Goal: Task Accomplishment & Management: Use online tool/utility

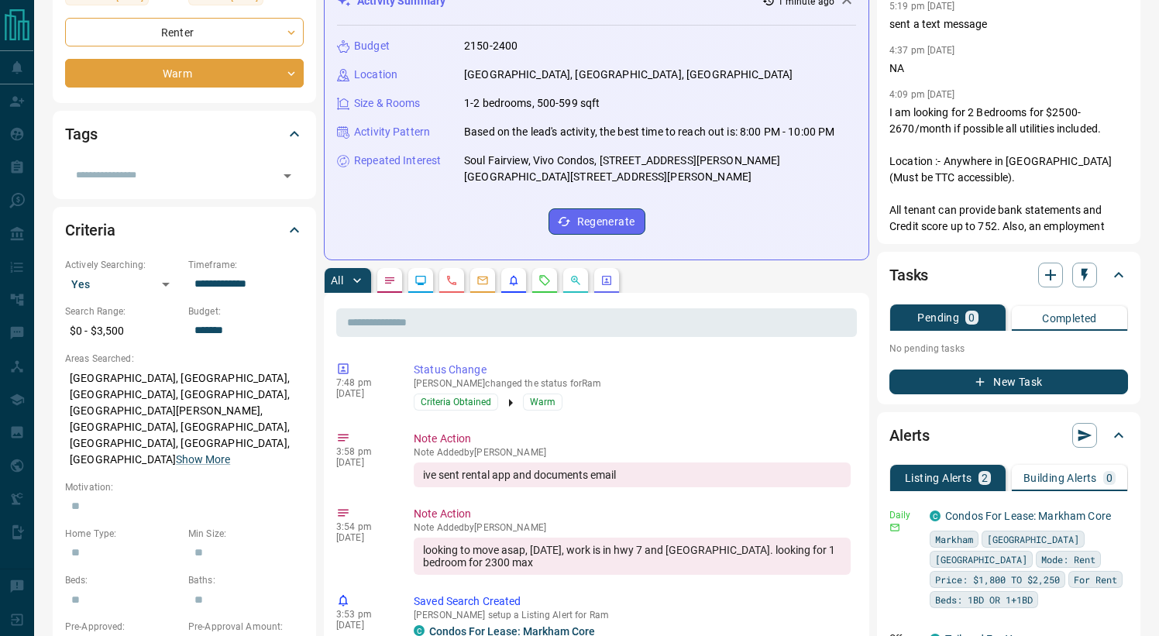
scroll to position [59, 0]
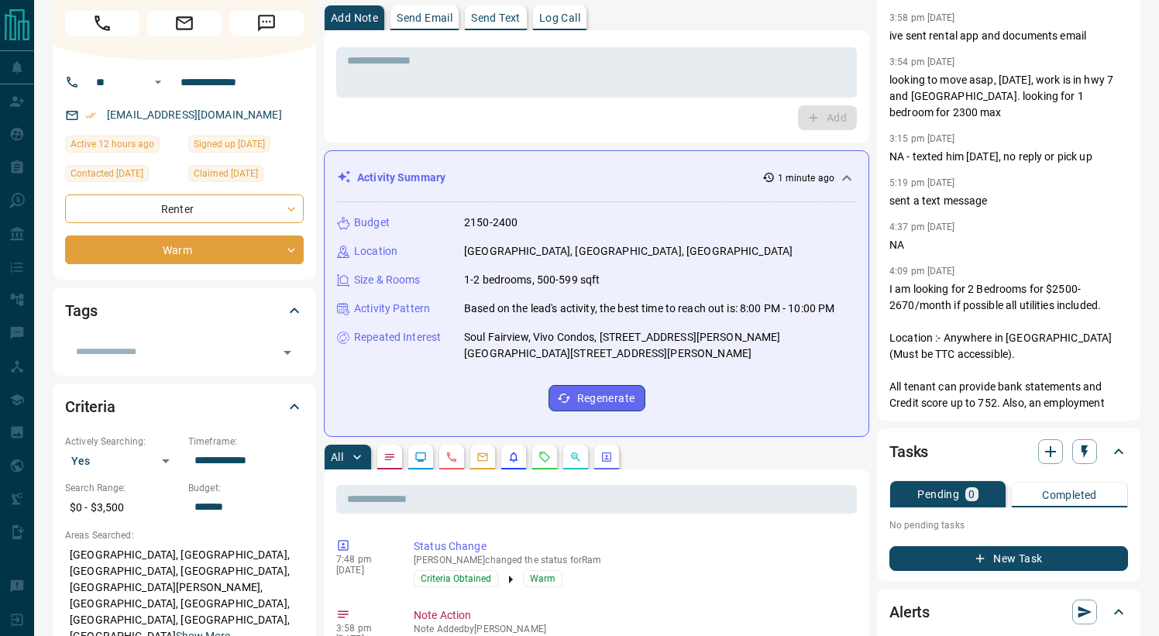
click at [485, 459] on icon "Emails" at bounding box center [483, 457] width 12 height 12
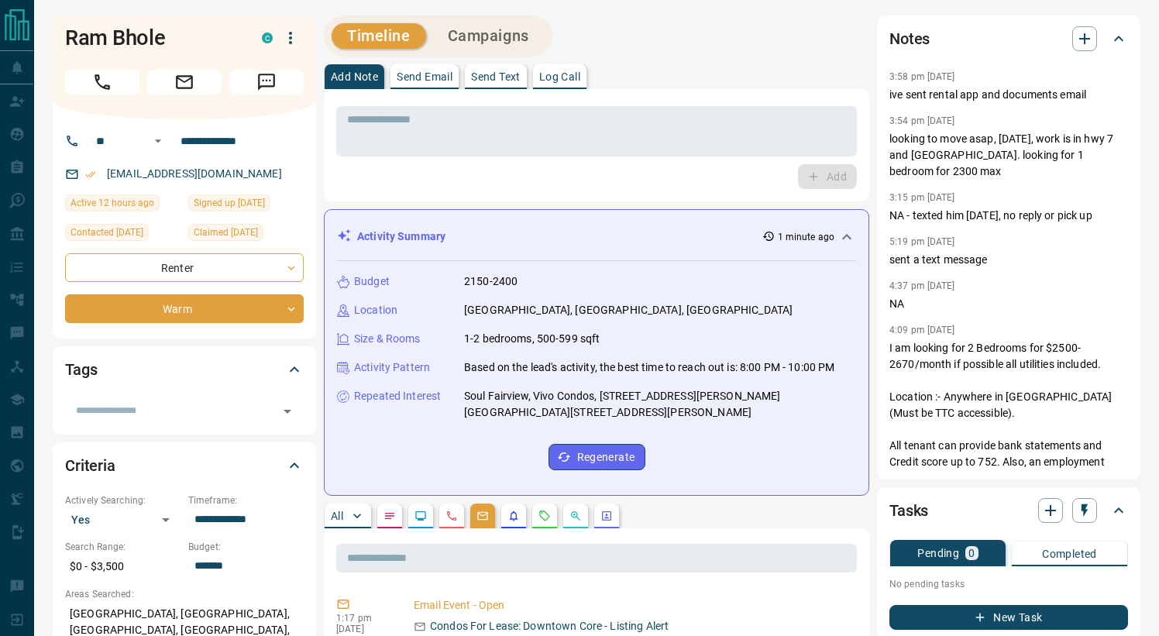
scroll to position [0, 0]
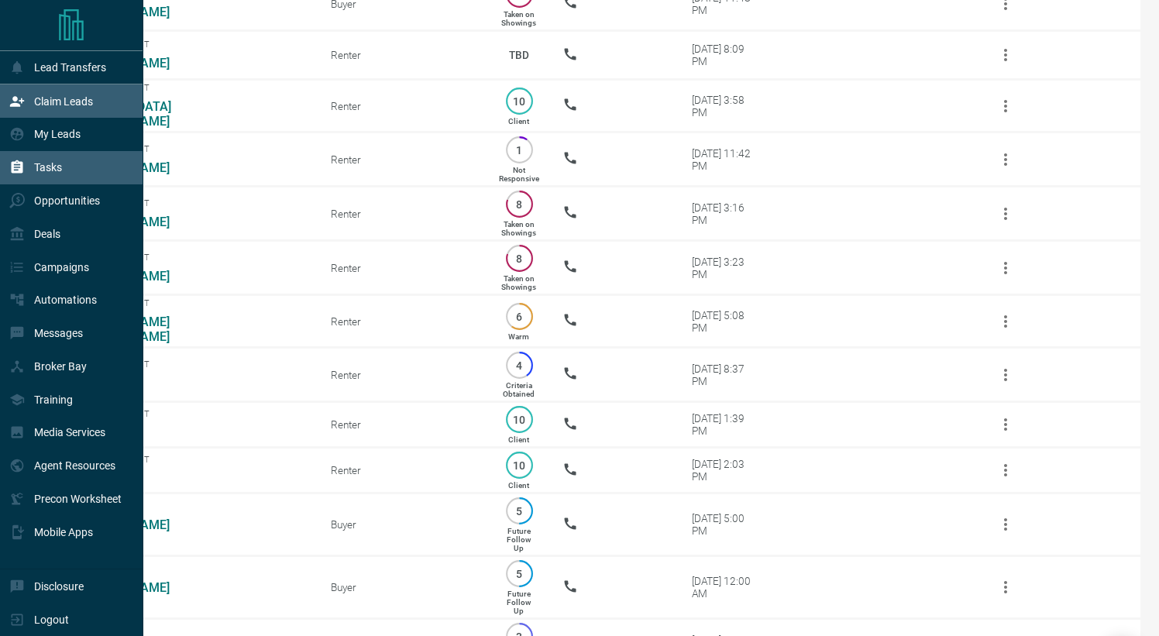
click at [48, 104] on p "Claim Leads" at bounding box center [63, 101] width 59 height 12
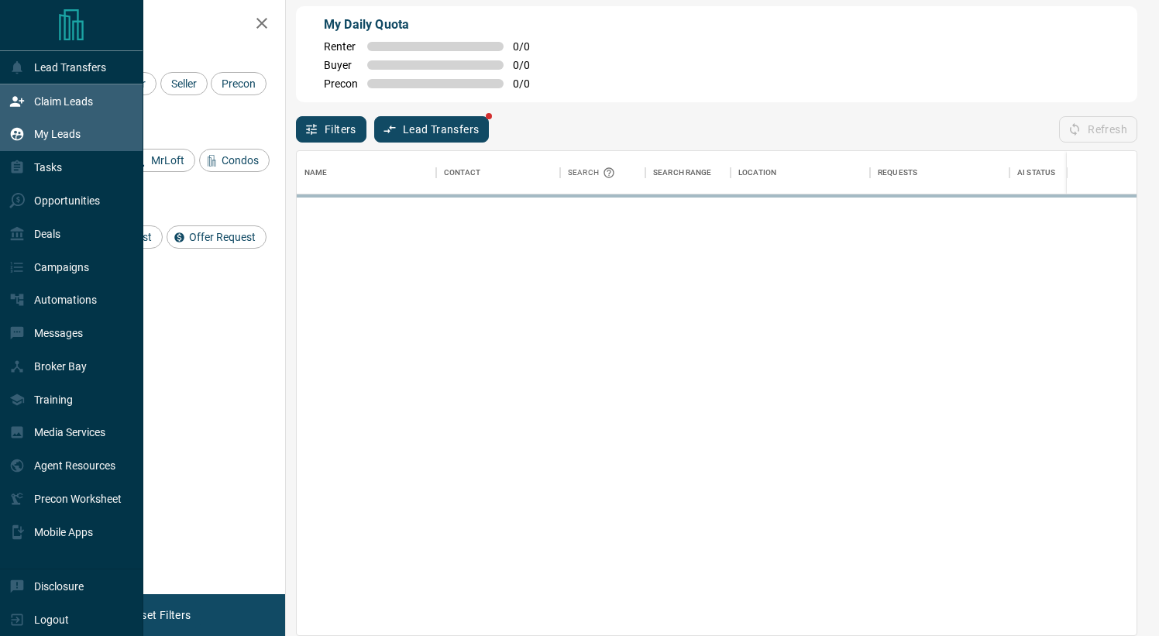
scroll to position [1, 1]
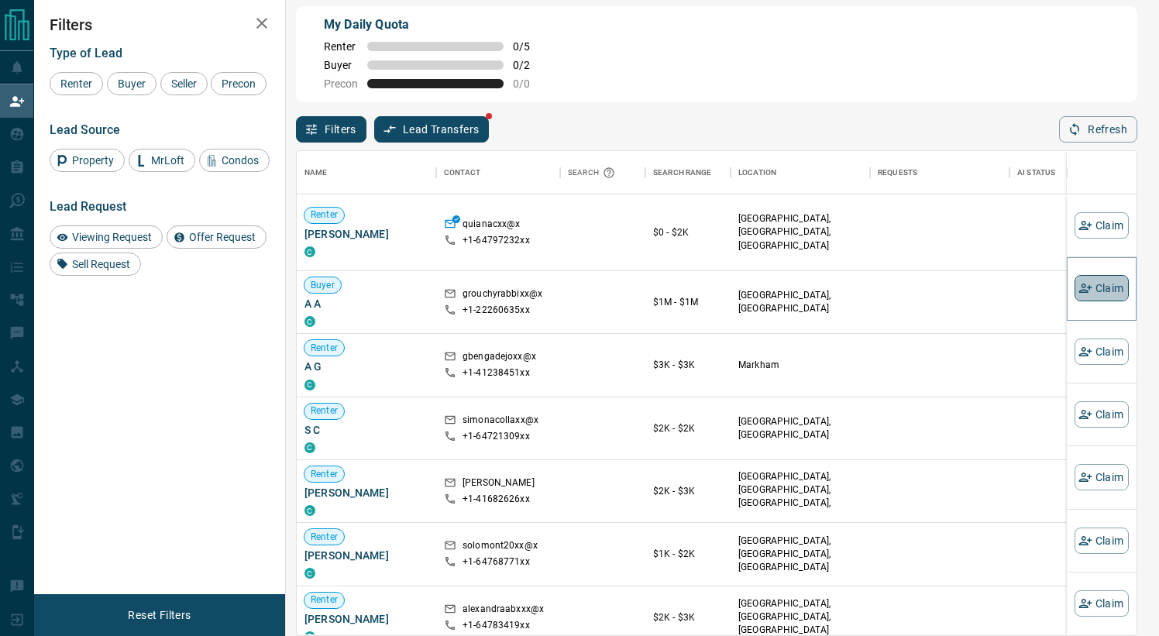
click at [1105, 287] on button "Claim" at bounding box center [1102, 288] width 54 height 26
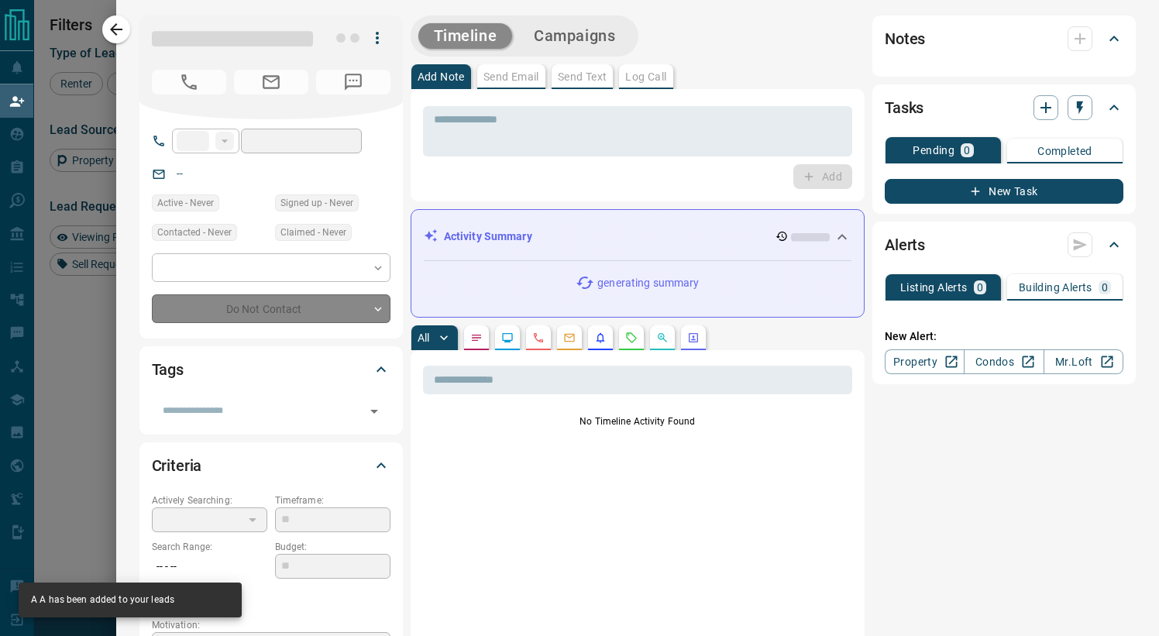
type input "**"
type input "**********"
type input "**"
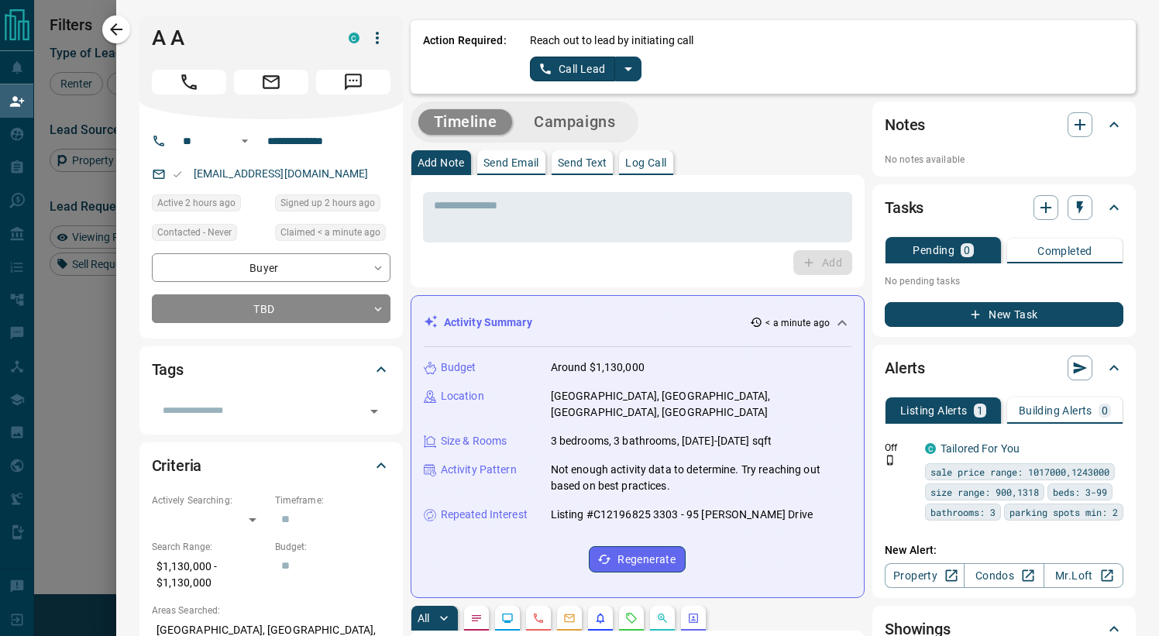
scroll to position [0, 0]
click at [633, 73] on icon "split button" at bounding box center [628, 69] width 19 height 19
click at [598, 121] on li "Log Manual Call" at bounding box center [588, 121] width 95 height 23
click at [580, 57] on button "Log Manual Call" at bounding box center [581, 69] width 102 height 25
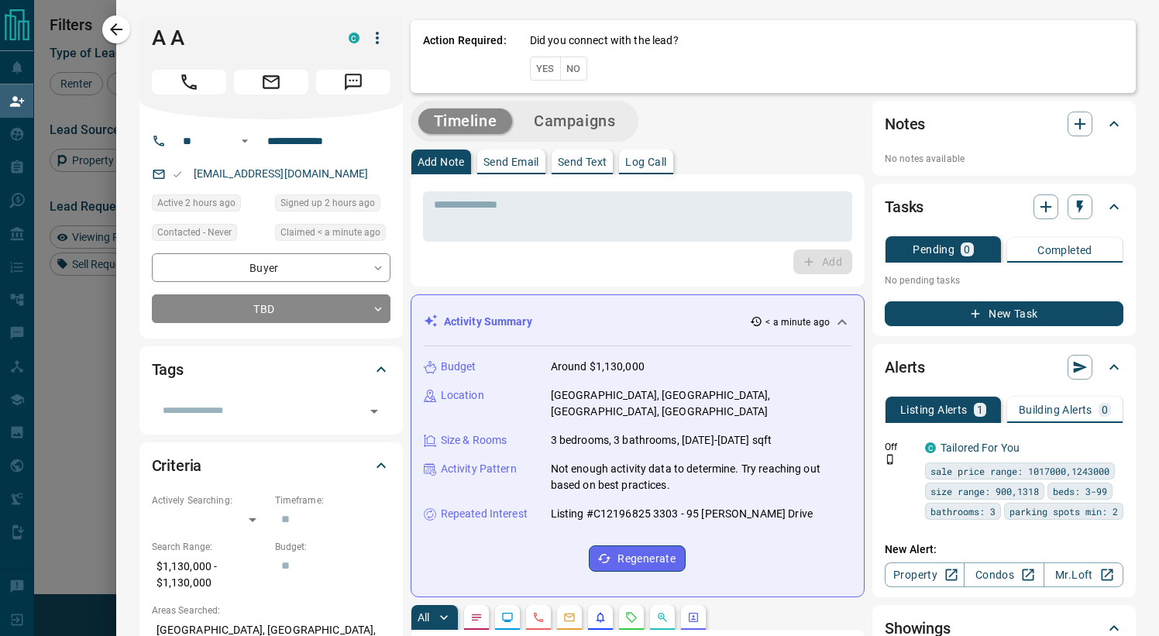
click at [574, 70] on button "No" at bounding box center [573, 69] width 27 height 24
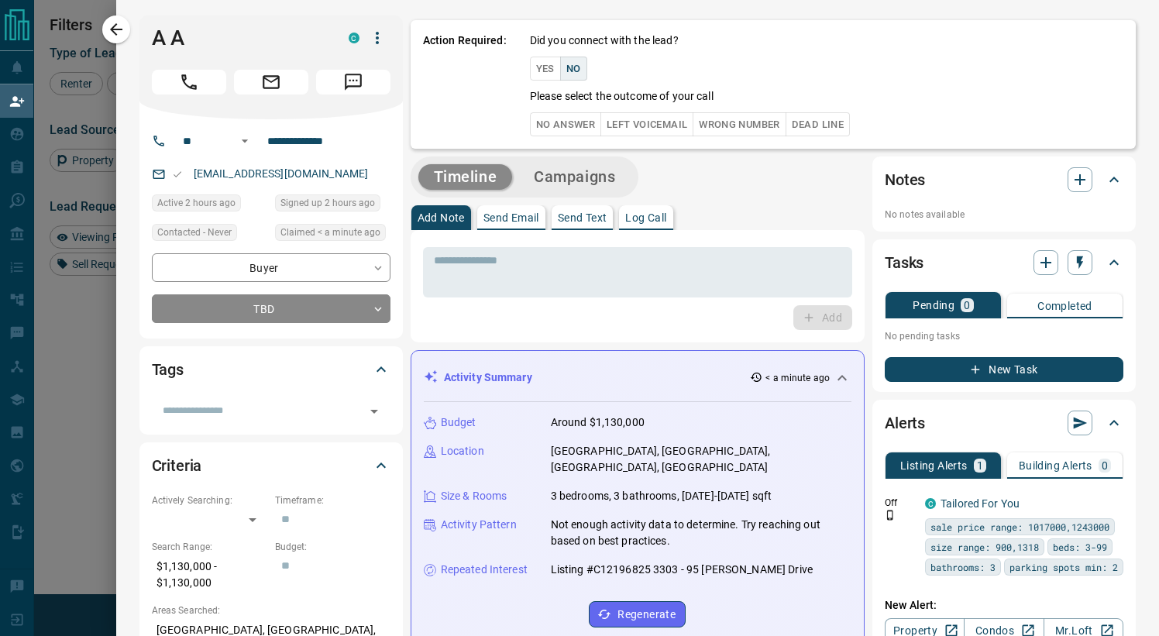
click at [567, 124] on button "No Answer" at bounding box center [565, 124] width 71 height 24
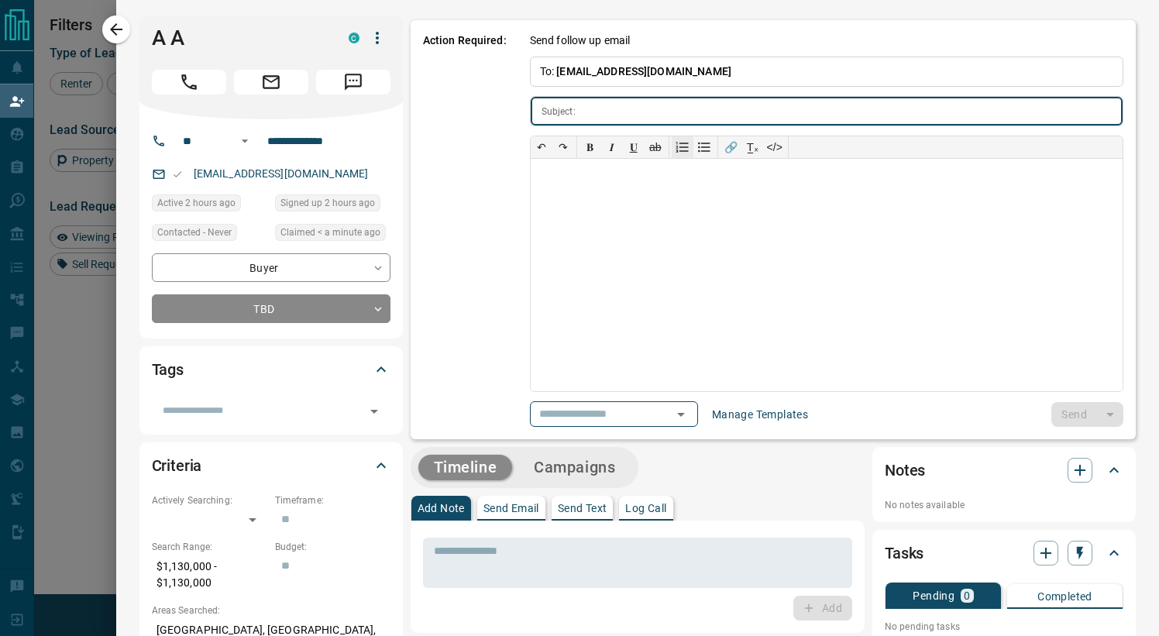
type input "**********"
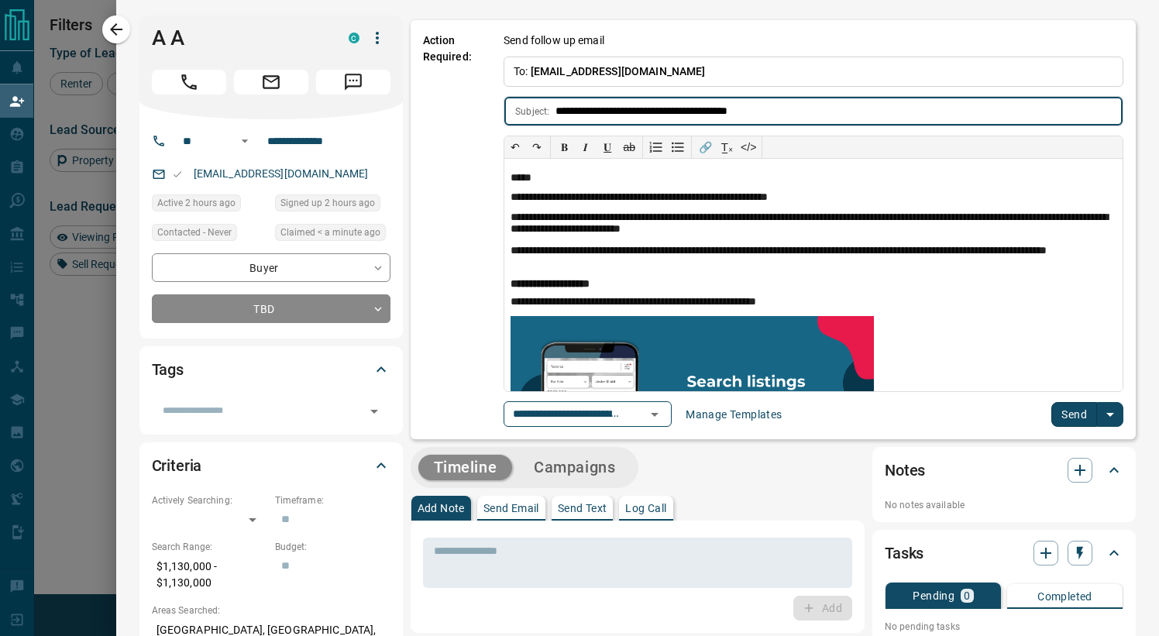
click at [1064, 413] on button "Send" at bounding box center [1075, 414] width 46 height 25
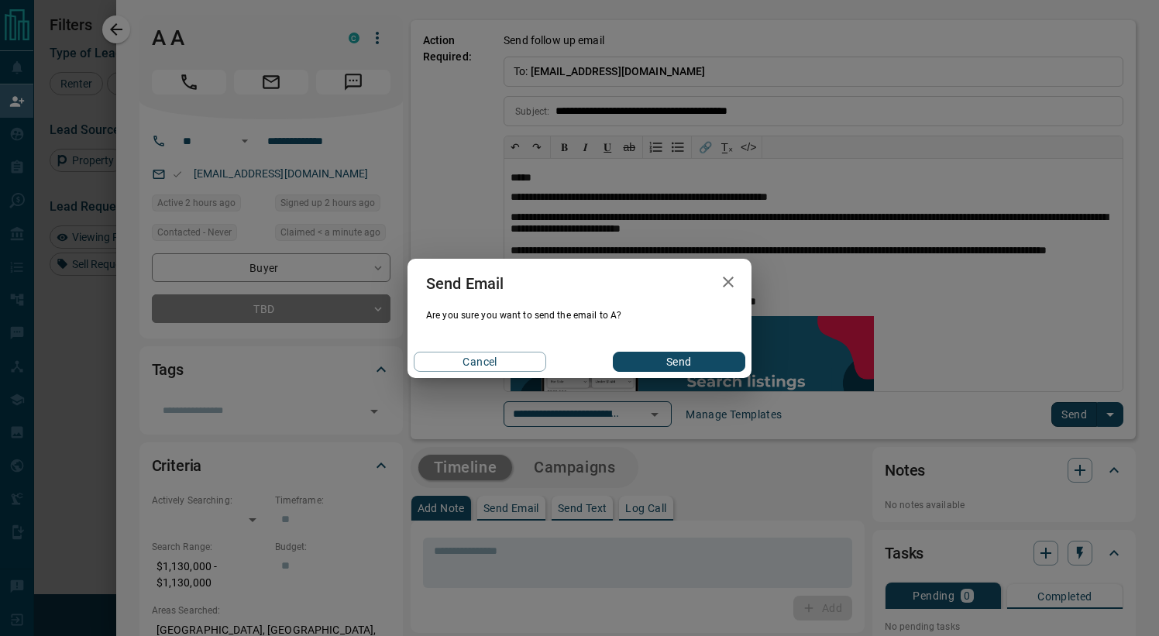
click at [663, 367] on button "Send" at bounding box center [679, 362] width 133 height 20
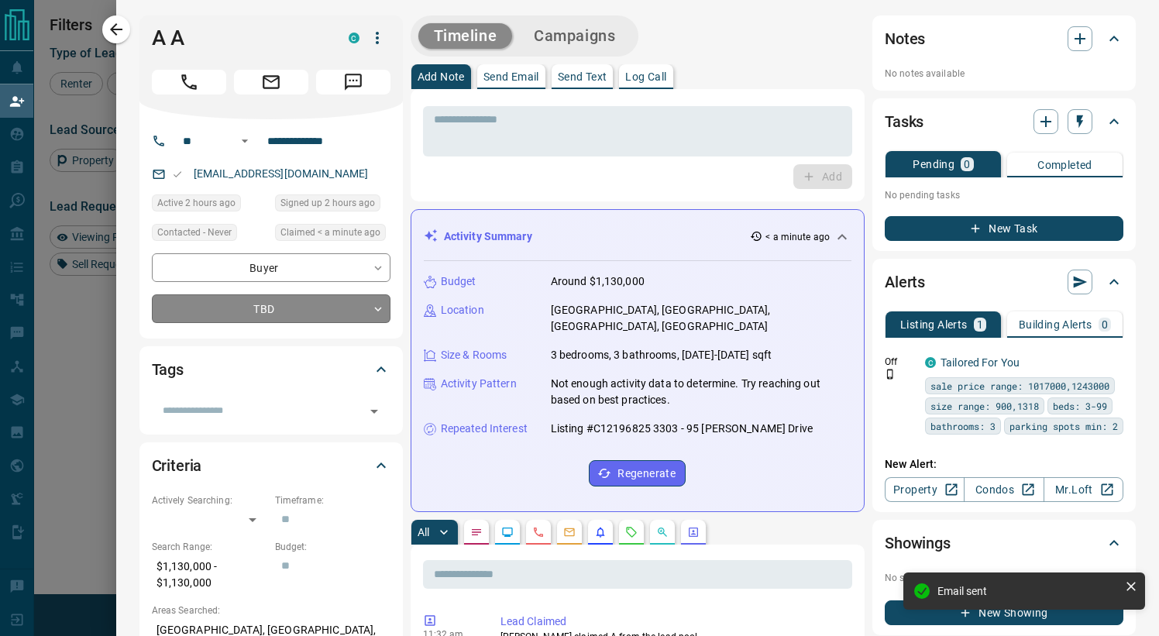
click at [335, 310] on body "Lead Transfers Claim Leads My Leads Tasks Opportunities Deals Campaigns Automat…" at bounding box center [579, 258] width 1159 height 540
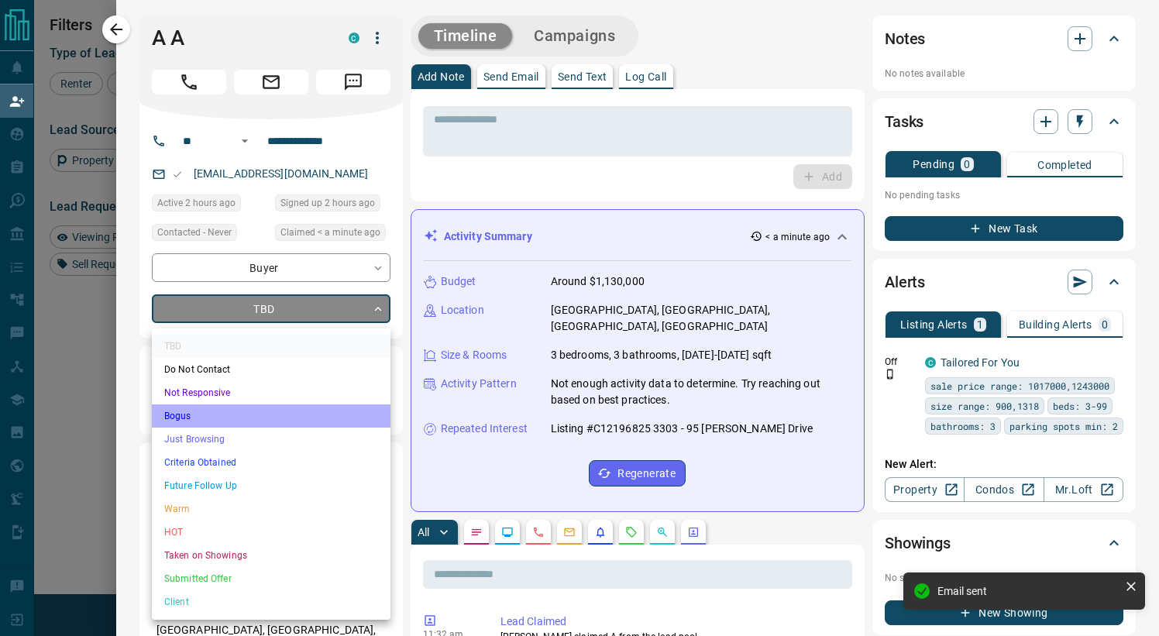
click at [256, 419] on li "Bogus" at bounding box center [271, 416] width 239 height 23
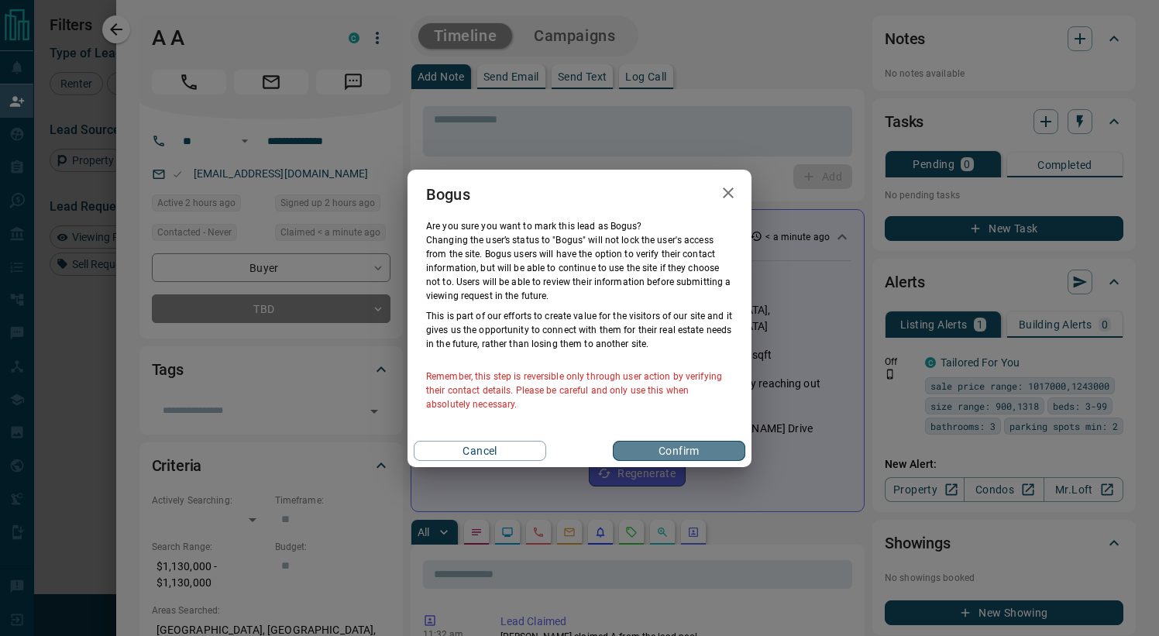
click at [688, 447] on button "Confirm" at bounding box center [679, 451] width 133 height 20
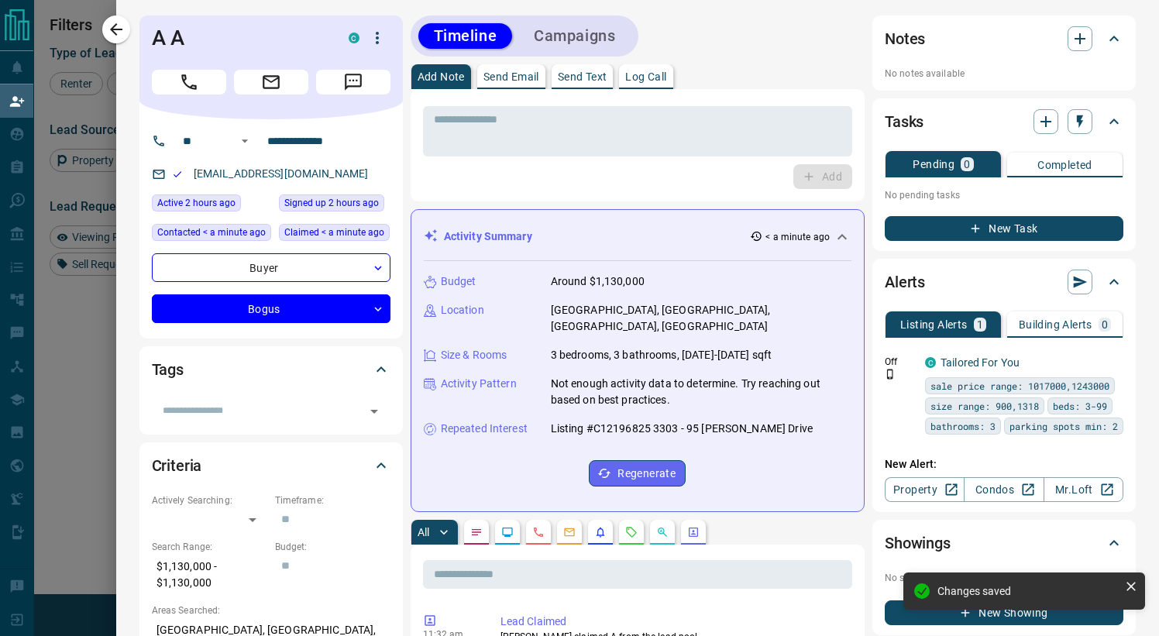
type input "**********"
type input "*"
click at [636, 82] on button "Log Call" at bounding box center [645, 76] width 53 height 25
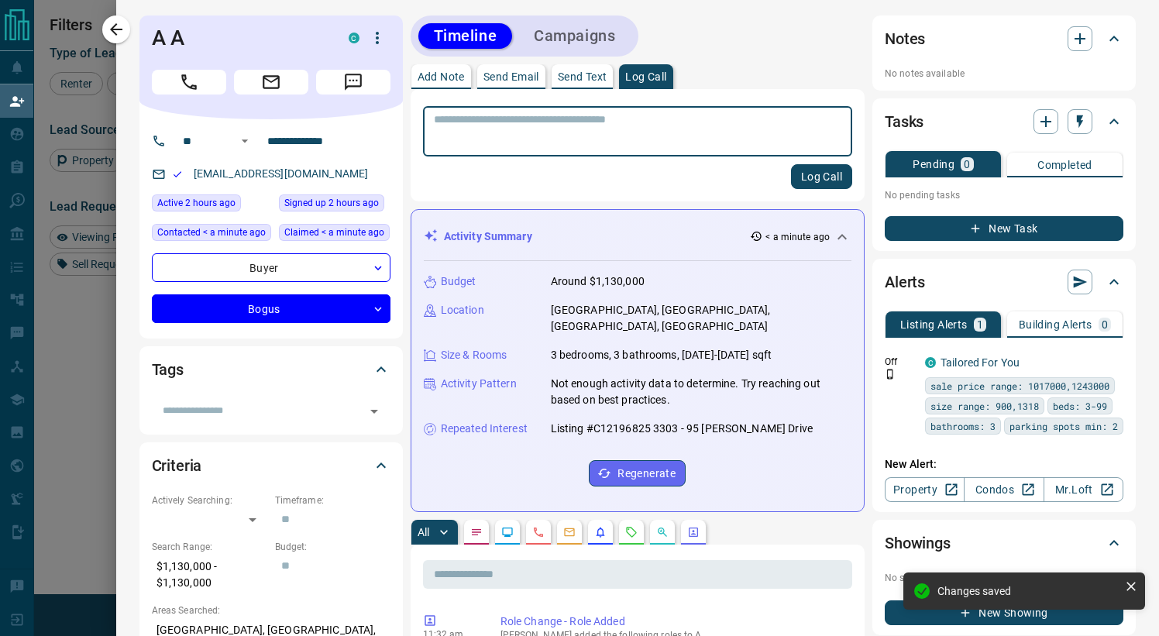
click at [580, 146] on textarea at bounding box center [638, 131] width 408 height 37
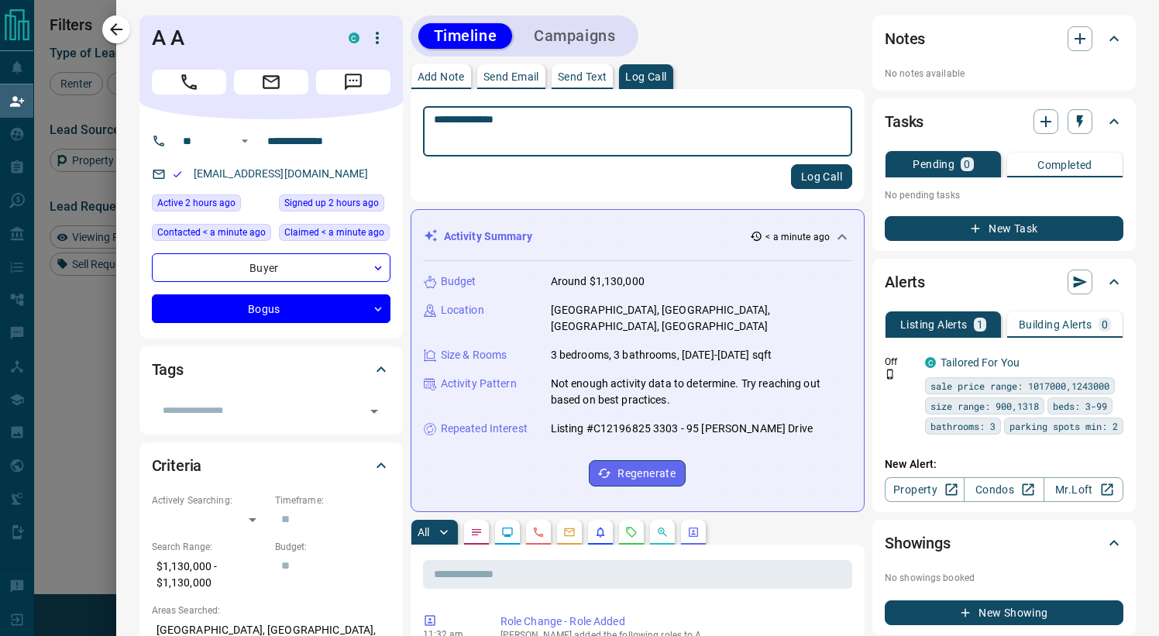
type textarea "**********"
click at [826, 177] on button "Log Call" at bounding box center [821, 176] width 61 height 25
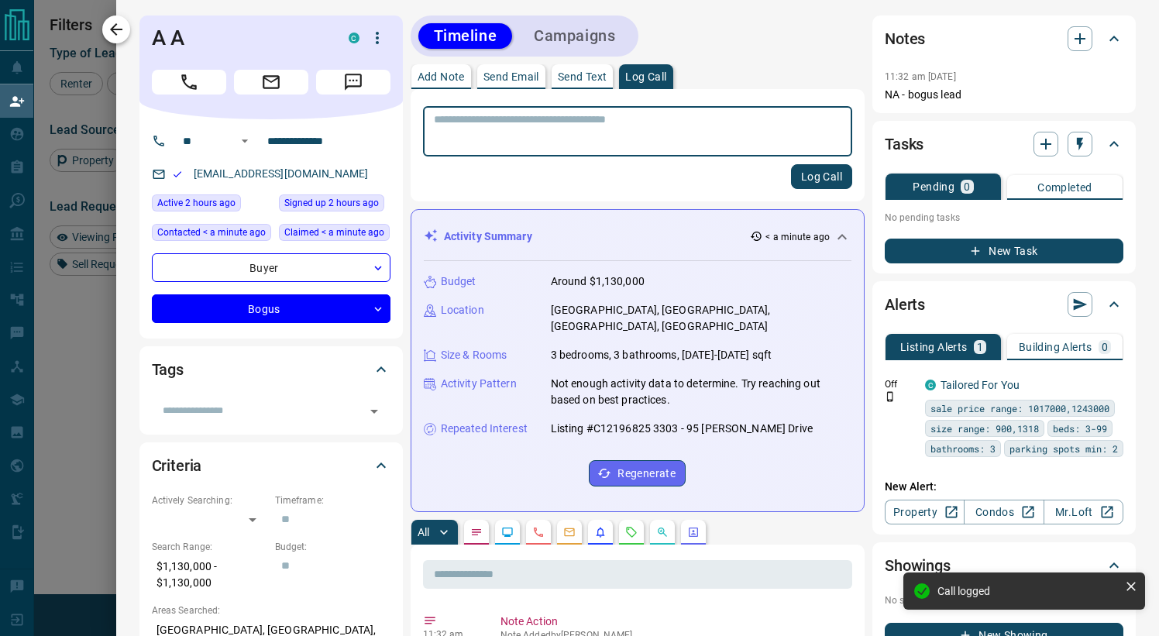
click at [122, 28] on icon "button" at bounding box center [116, 29] width 19 height 19
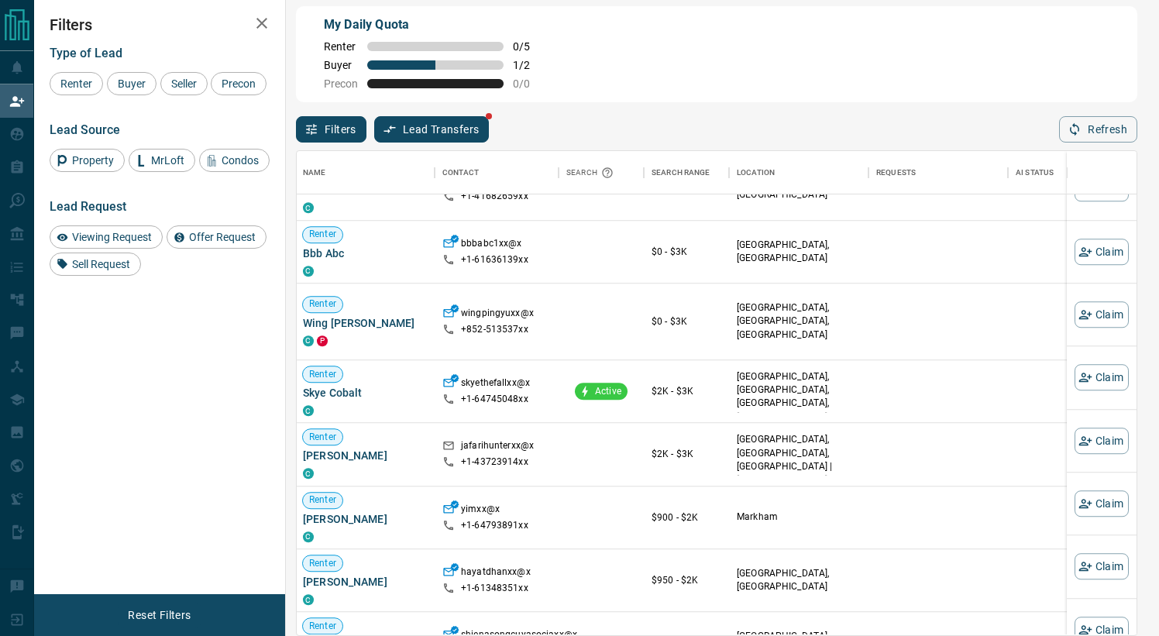
scroll to position [1544, 2]
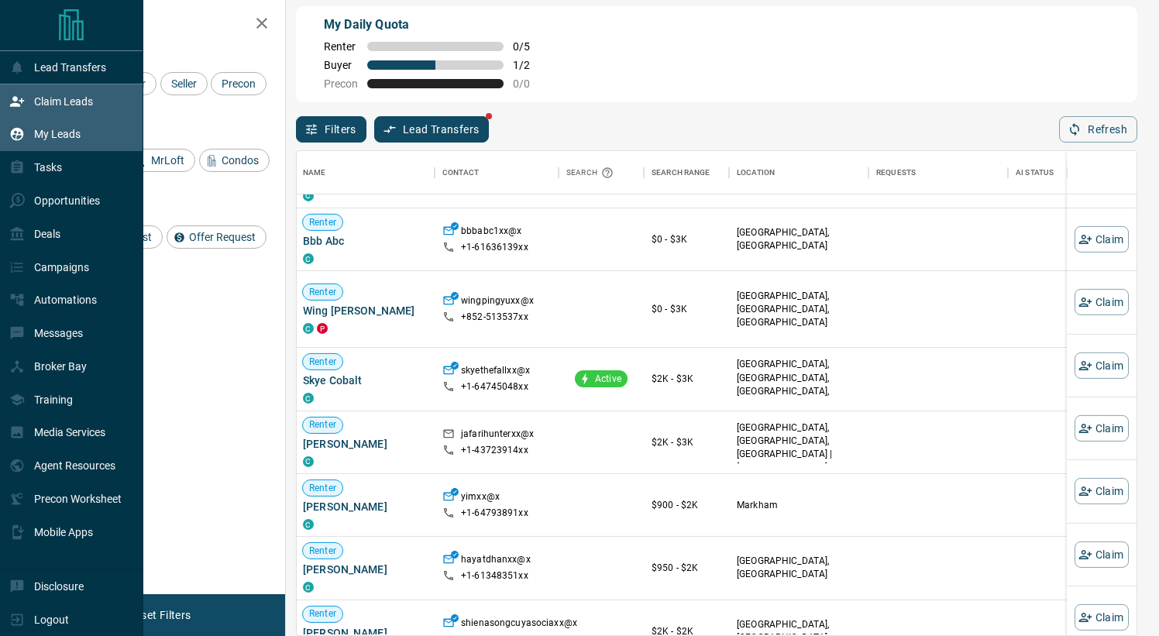
click at [69, 128] on div "My Leads" at bounding box center [44, 135] width 71 height 26
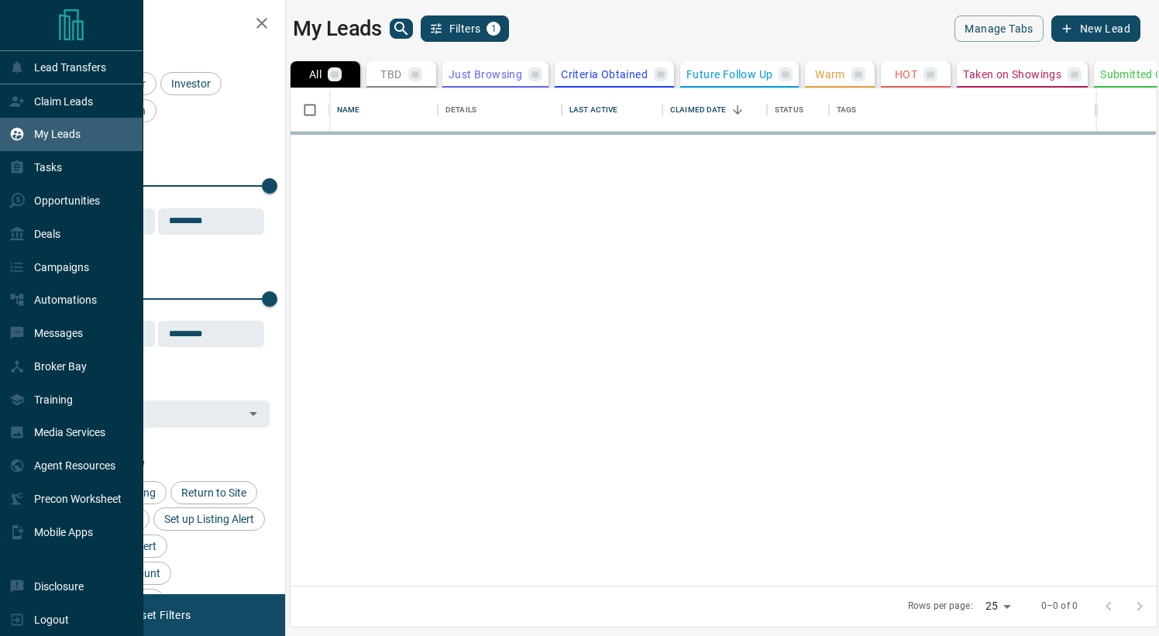
scroll to position [1, 1]
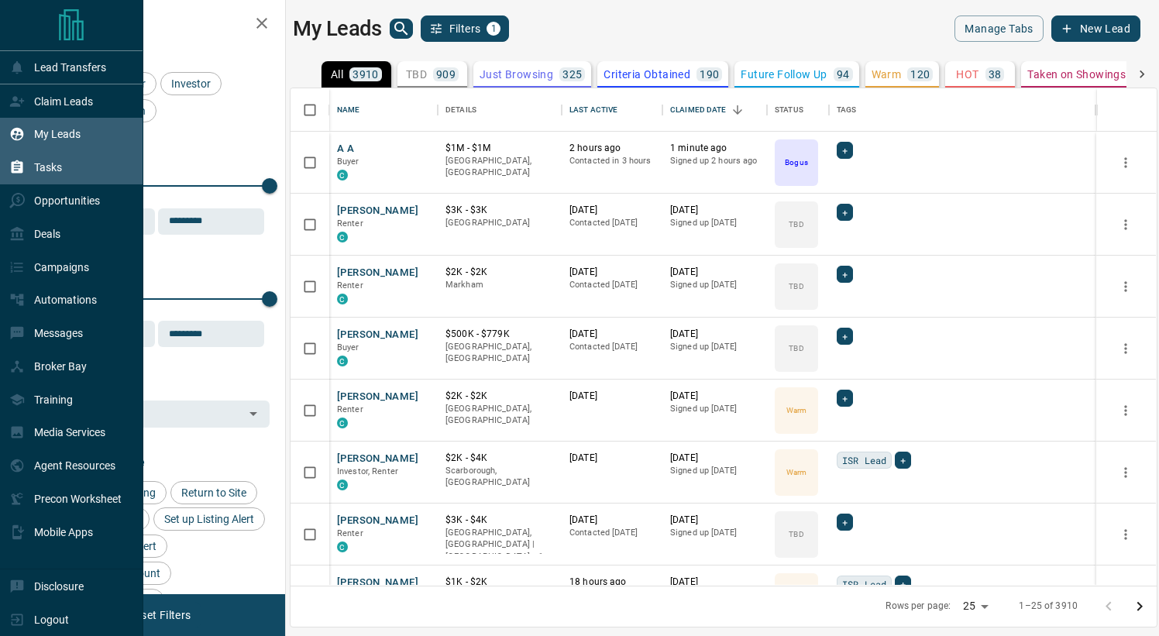
click at [25, 174] on icon at bounding box center [17, 168] width 16 height 16
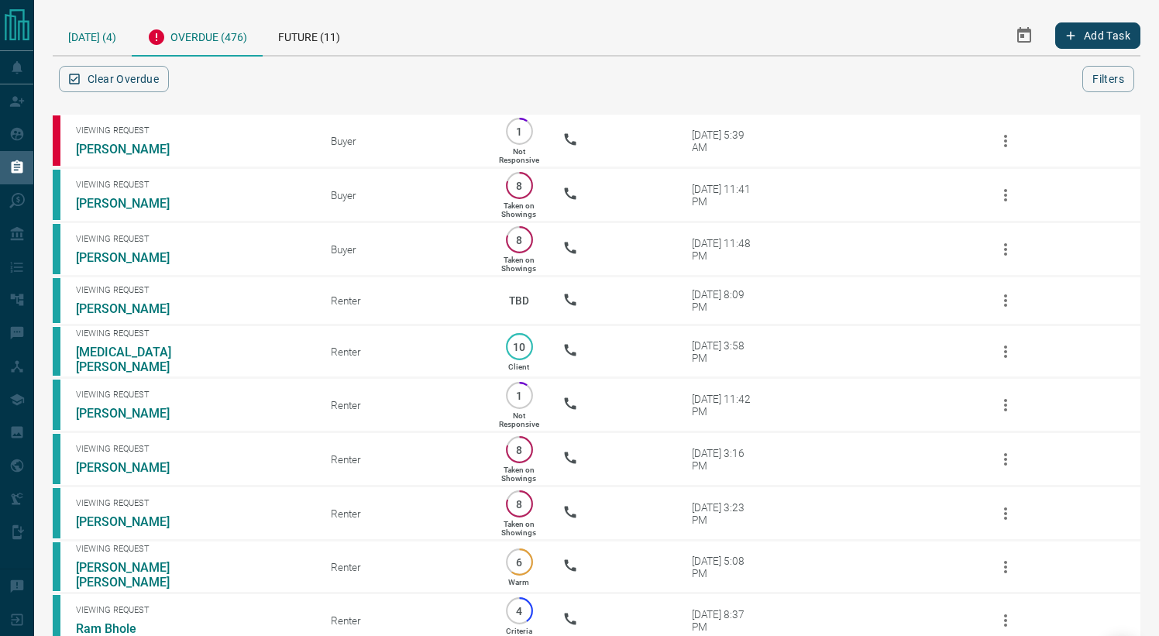
click at [106, 47] on div "[DATE] (4)" at bounding box center [92, 36] width 79 height 40
